Goal: Task Accomplishment & Management: Use online tool/utility

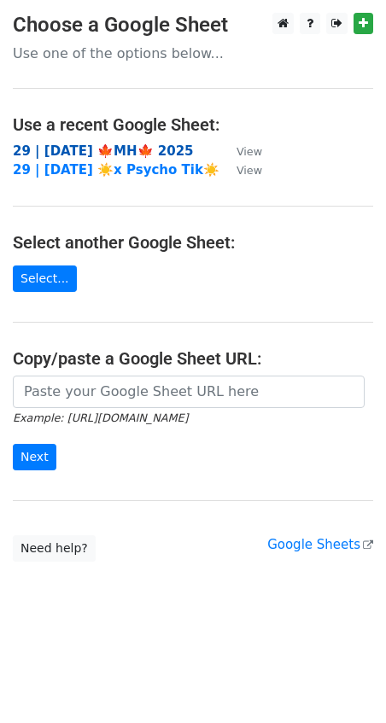
click at [103, 151] on strong "29 | SEP 29 🍁MH🍁 2025" at bounding box center [103, 150] width 181 height 15
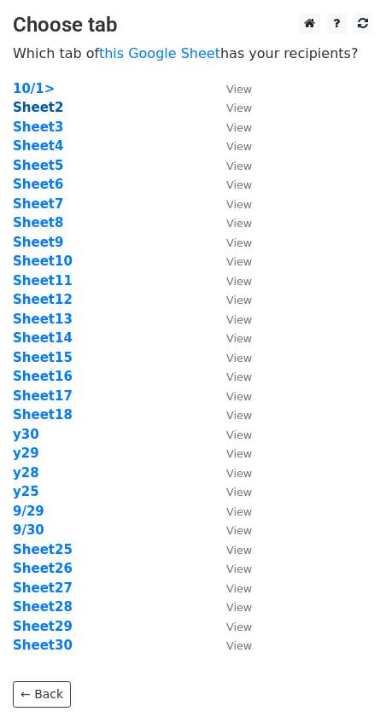
click at [37, 112] on strong "Sheet2" at bounding box center [38, 107] width 50 height 15
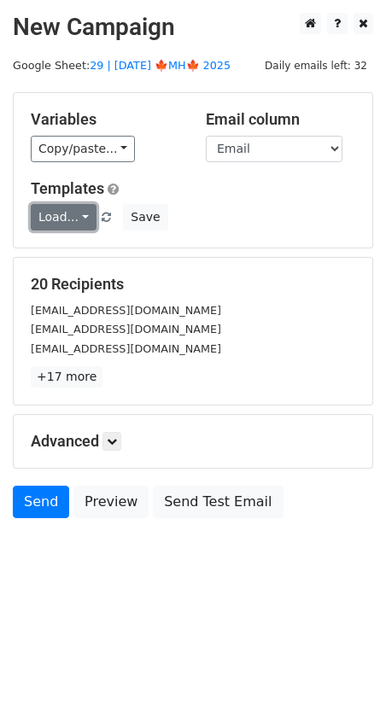
click at [77, 216] on link "Load..." at bounding box center [64, 217] width 66 height 26
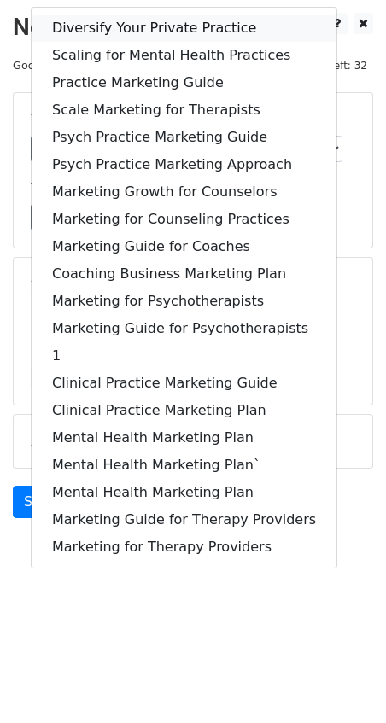
click at [188, 36] on link "Diversify Your Private Practice" at bounding box center [184, 28] width 305 height 27
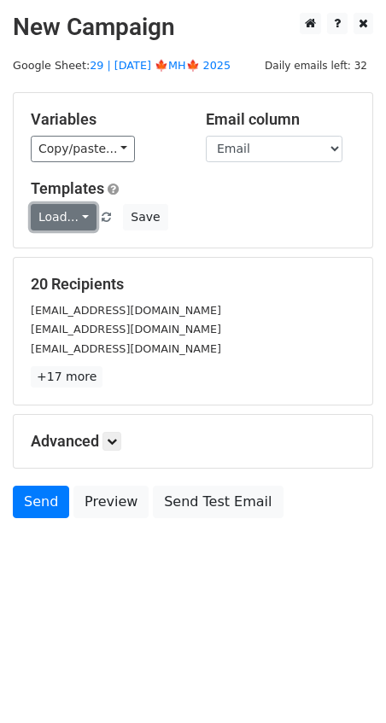
click at [89, 219] on link "Load..." at bounding box center [64, 217] width 66 height 26
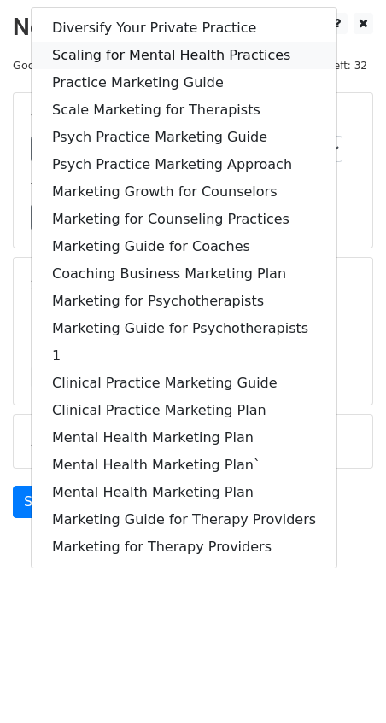
click at [170, 54] on link "Scaling for Mental Health Practices" at bounding box center [184, 55] width 305 height 27
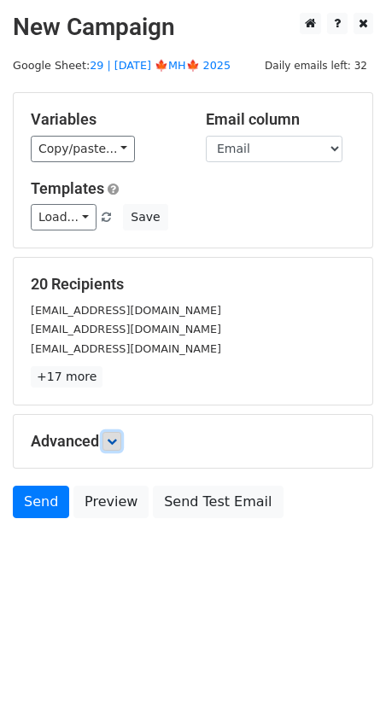
click at [108, 443] on link at bounding box center [111, 441] width 19 height 19
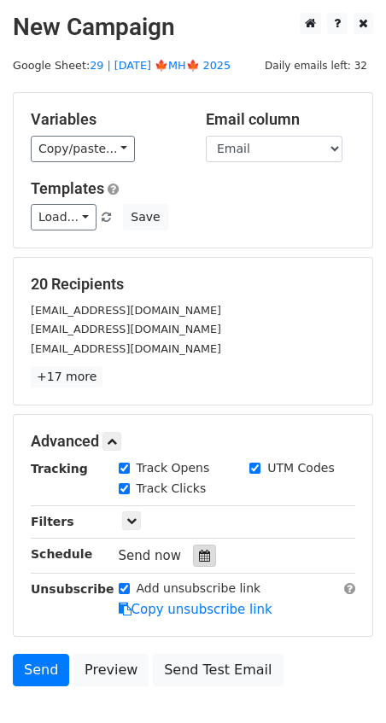
click at [199, 552] on icon at bounding box center [204, 556] width 11 height 12
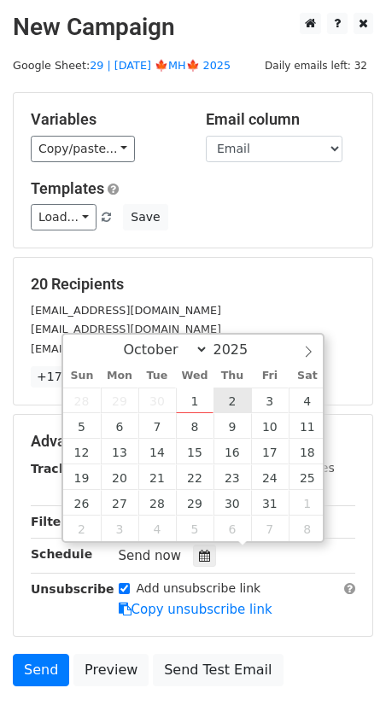
type input "2025-10-02 12:00"
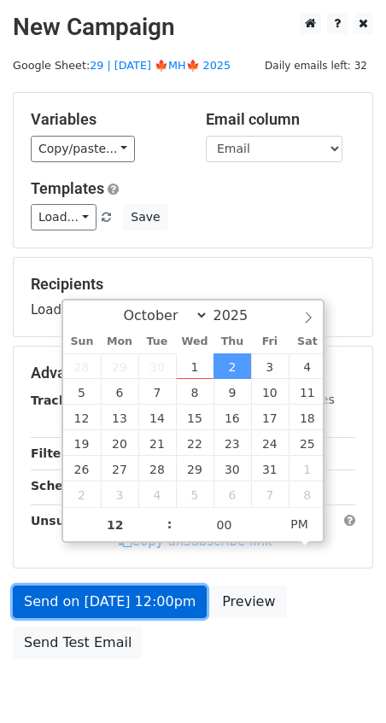
click at [150, 594] on link "Send on Oct 2 at 12:00pm" at bounding box center [110, 602] width 194 height 32
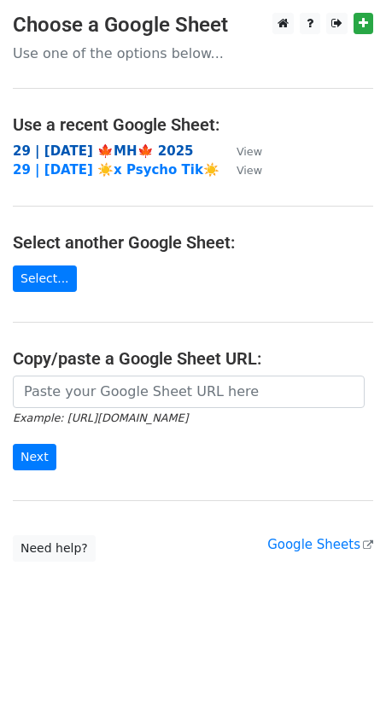
click at [139, 146] on strong "29 | [DATE] 🍁MH🍁 2025" at bounding box center [103, 150] width 181 height 15
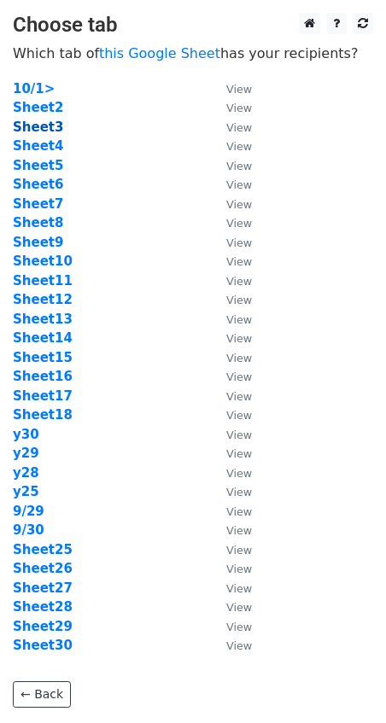
click at [50, 129] on strong "Sheet3" at bounding box center [38, 127] width 50 height 15
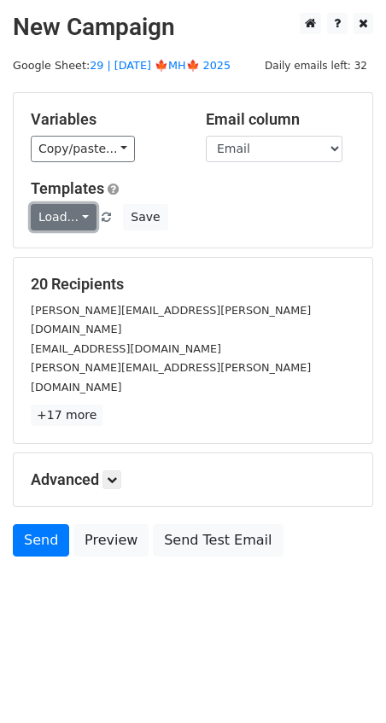
click at [55, 206] on link "Load..." at bounding box center [64, 217] width 66 height 26
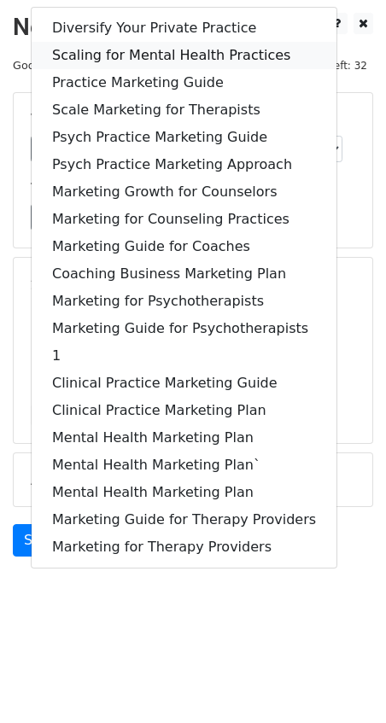
click at [165, 42] on link "Scaling for Mental Health Practices" at bounding box center [184, 55] width 305 height 27
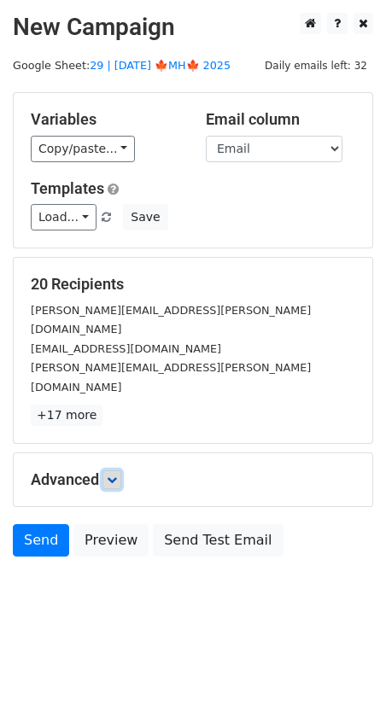
click at [109, 470] on link at bounding box center [111, 479] width 19 height 19
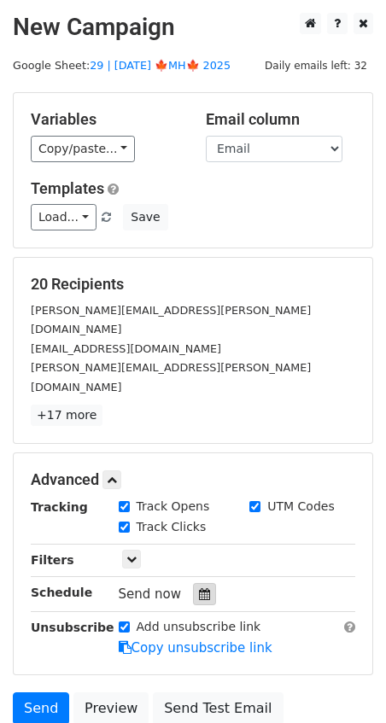
click at [199, 588] on icon at bounding box center [204, 594] width 11 height 12
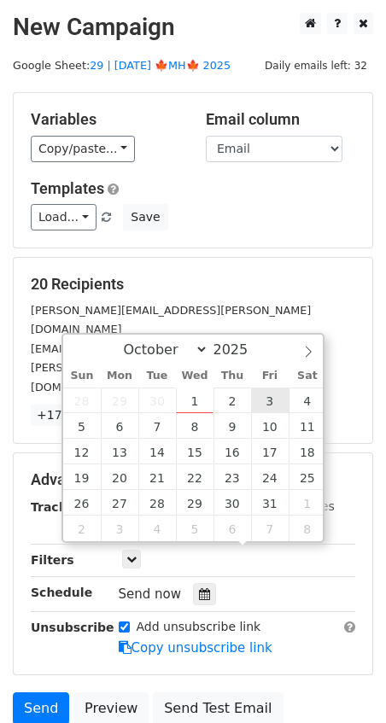
type input "2025-10-03 12:00"
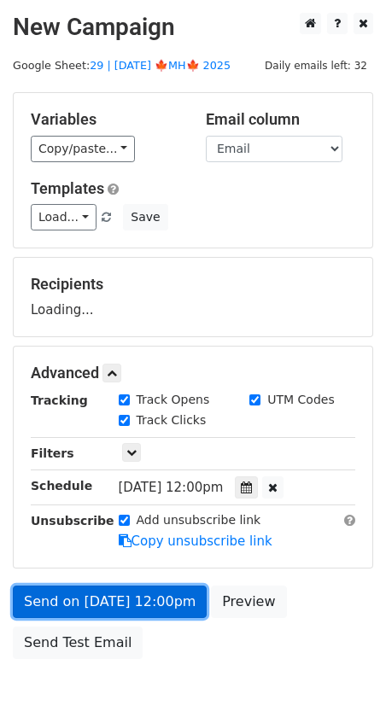
click at [178, 594] on link "Send on Oct 3 at 12:00pm" at bounding box center [110, 602] width 194 height 32
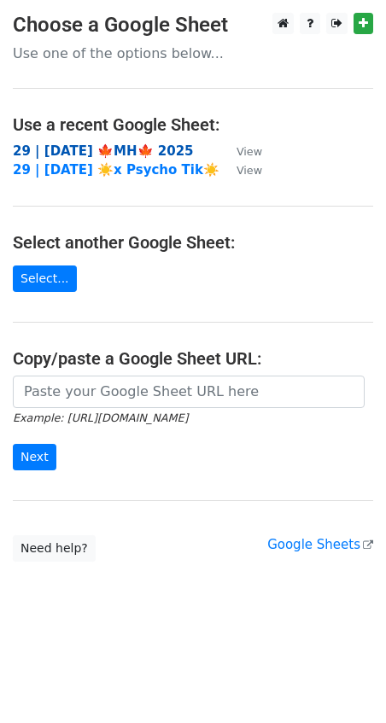
click at [149, 149] on strong "29 | SEP 29 🍁MH🍁 2025" at bounding box center [103, 150] width 181 height 15
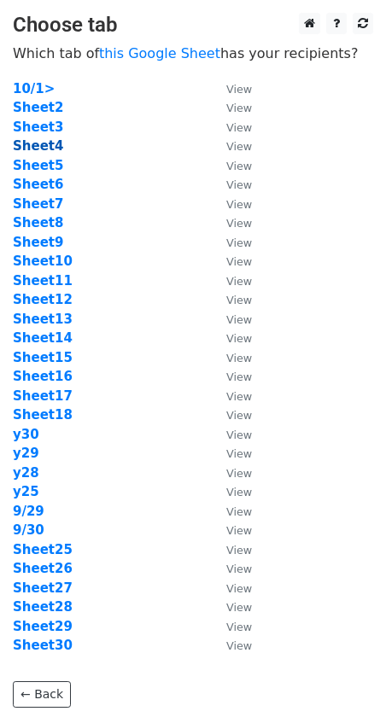
click at [47, 142] on strong "Sheet4" at bounding box center [38, 145] width 50 height 15
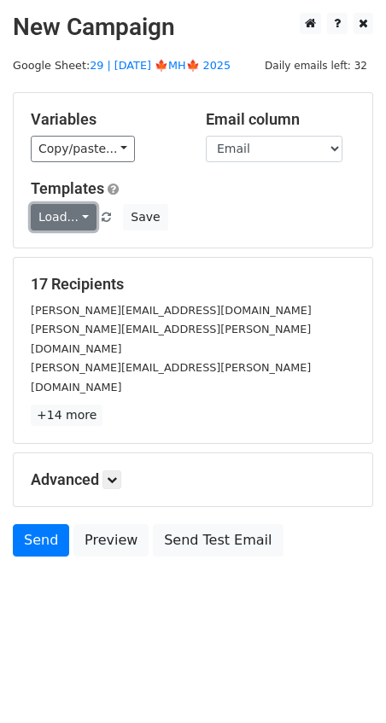
click at [58, 218] on link "Load..." at bounding box center [64, 217] width 66 height 26
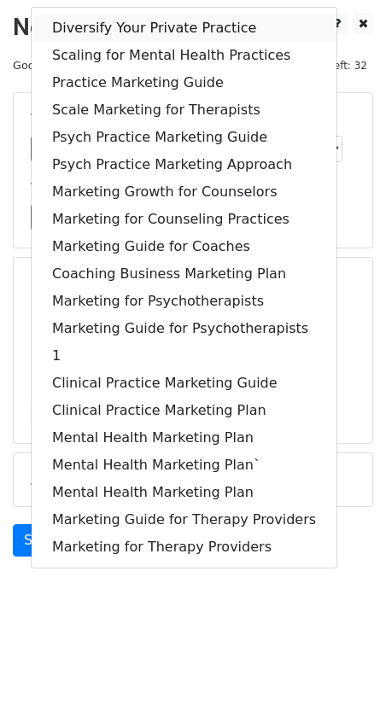
click at [147, 28] on link "Diversify Your Private Practice" at bounding box center [184, 28] width 305 height 27
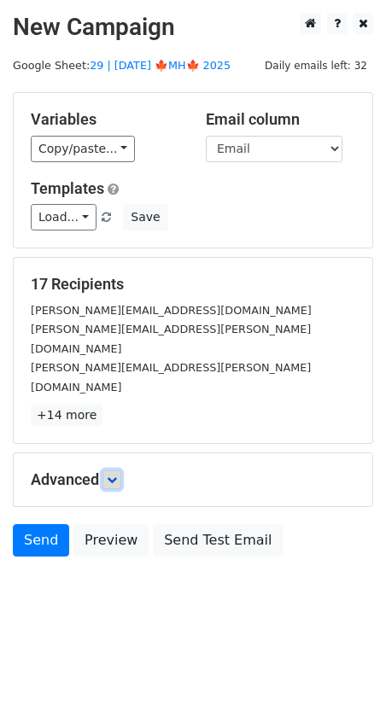
click at [118, 470] on link at bounding box center [111, 479] width 19 height 19
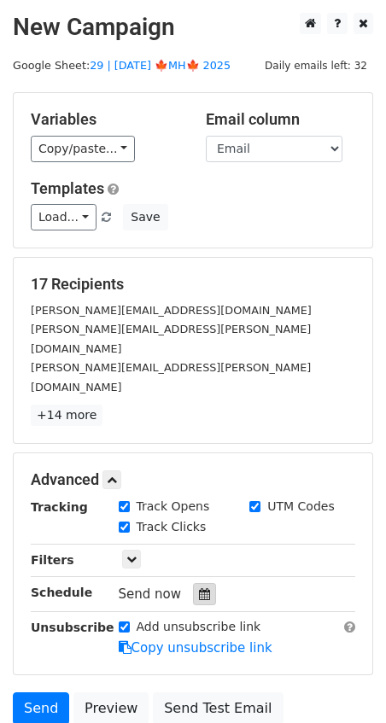
click at [199, 588] on icon at bounding box center [204, 594] width 11 height 12
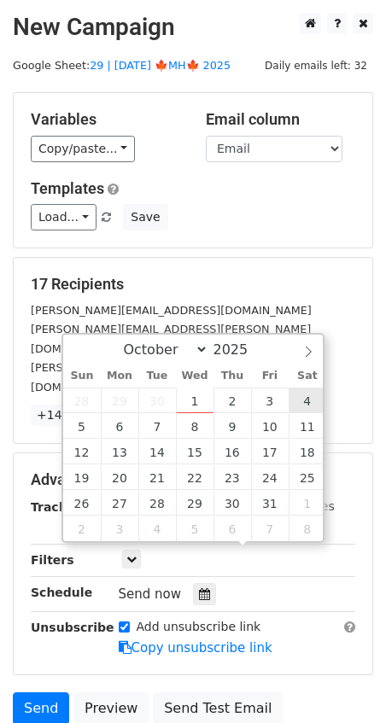
type input "[DATE] 12:00"
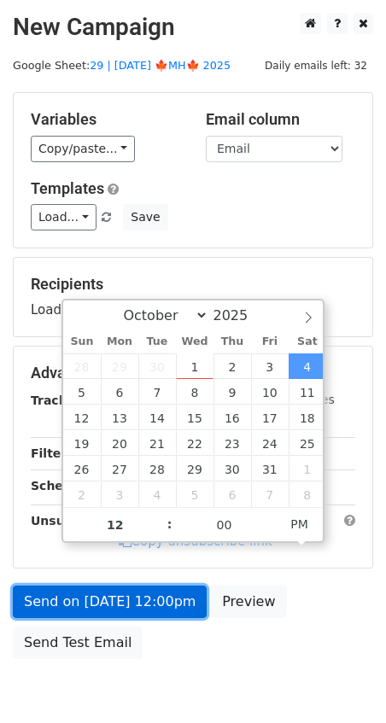
click at [152, 602] on link "Send on [DATE] 12:00pm" at bounding box center [110, 602] width 194 height 32
